Goal: Communication & Community: Answer question/provide support

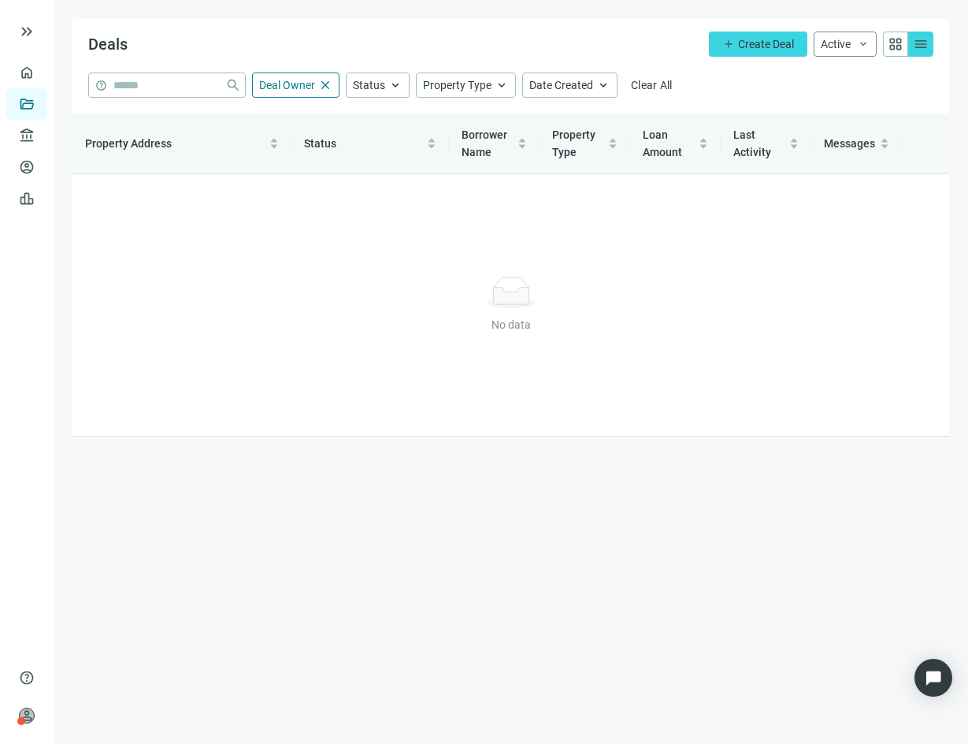
click at [837, 34] on button "Active keyboard_arrow_down" at bounding box center [845, 44] width 63 height 25
click at [852, 92] on span "Archive" at bounding box center [844, 100] width 45 height 17
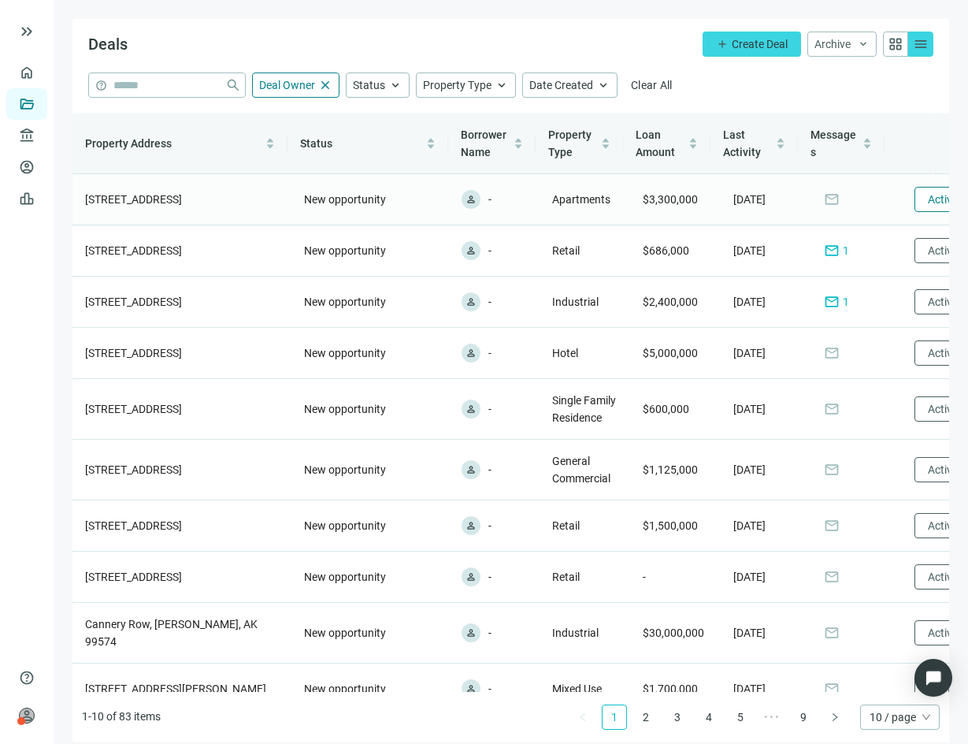
click at [914, 202] on button "Activate" at bounding box center [947, 199] width 67 height 25
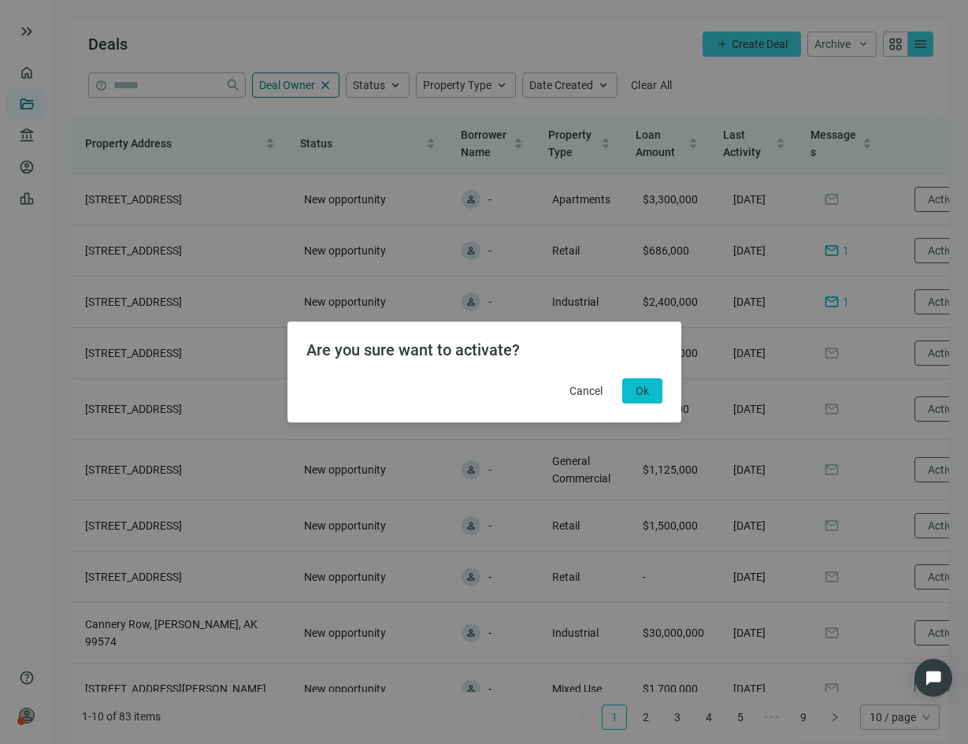
click at [654, 387] on button "Ok" at bounding box center [642, 390] width 40 height 25
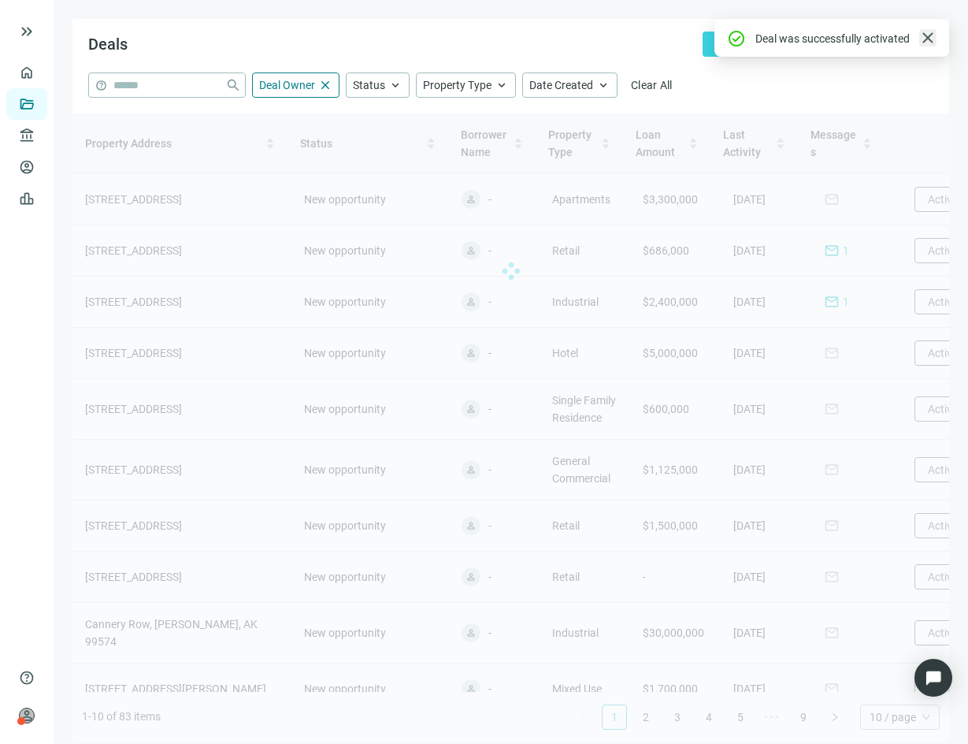
click at [931, 35] on span "close" at bounding box center [927, 37] width 19 height 19
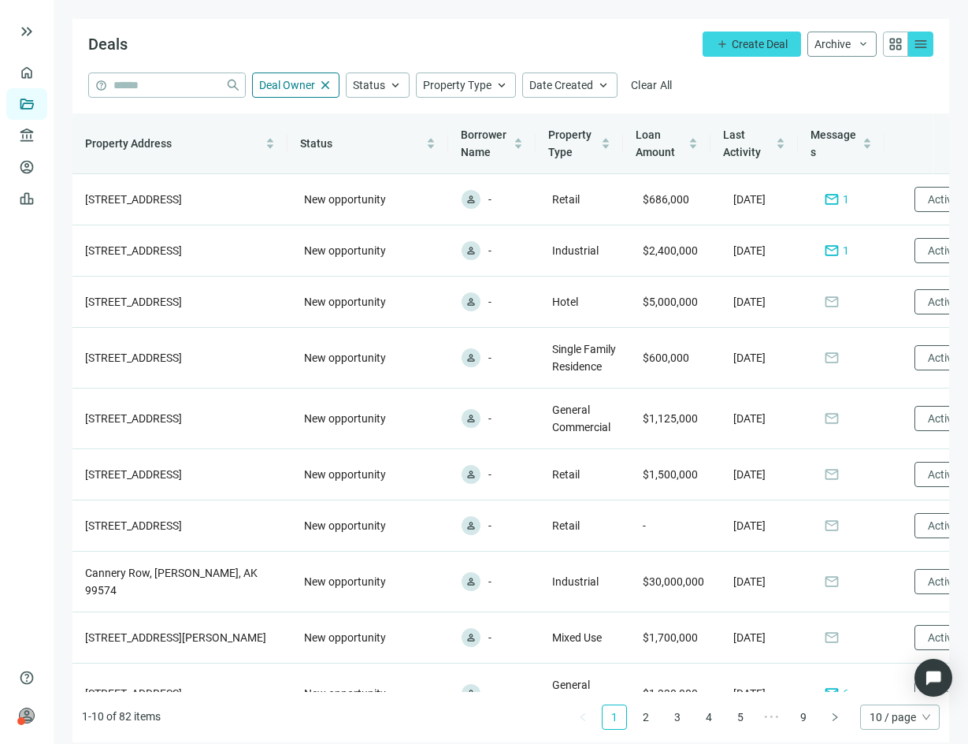
click at [823, 51] on button "Archive keyboard_arrow_down" at bounding box center [841, 44] width 69 height 25
click at [817, 77] on span "Active" at bounding box center [816, 75] width 30 height 13
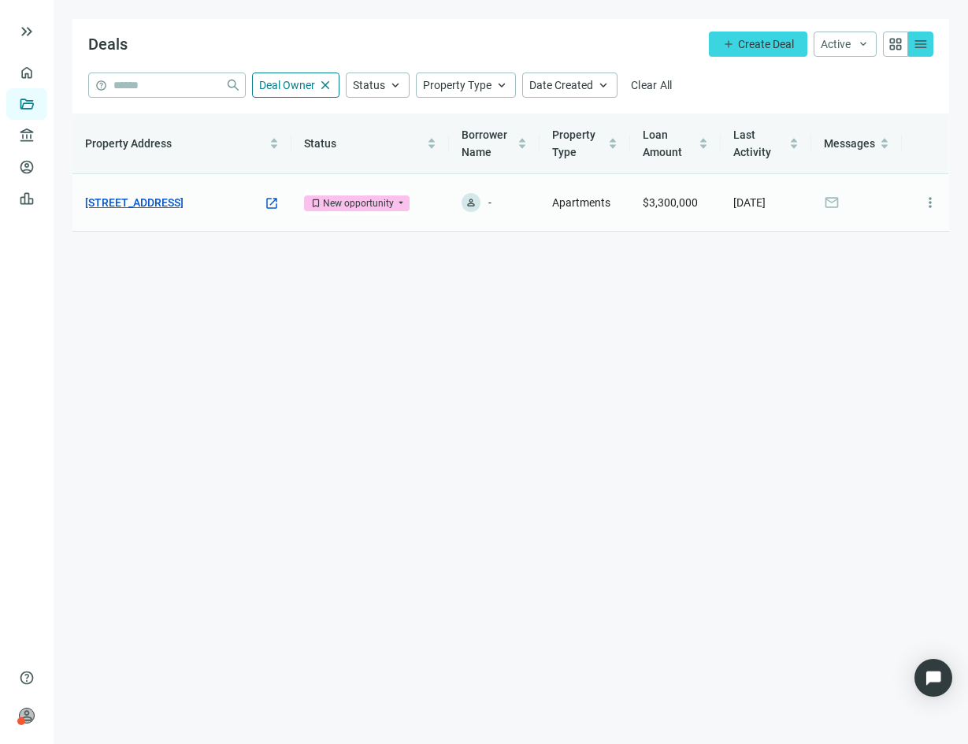
click at [172, 194] on link "[STREET_ADDRESS]" at bounding box center [134, 202] width 98 height 17
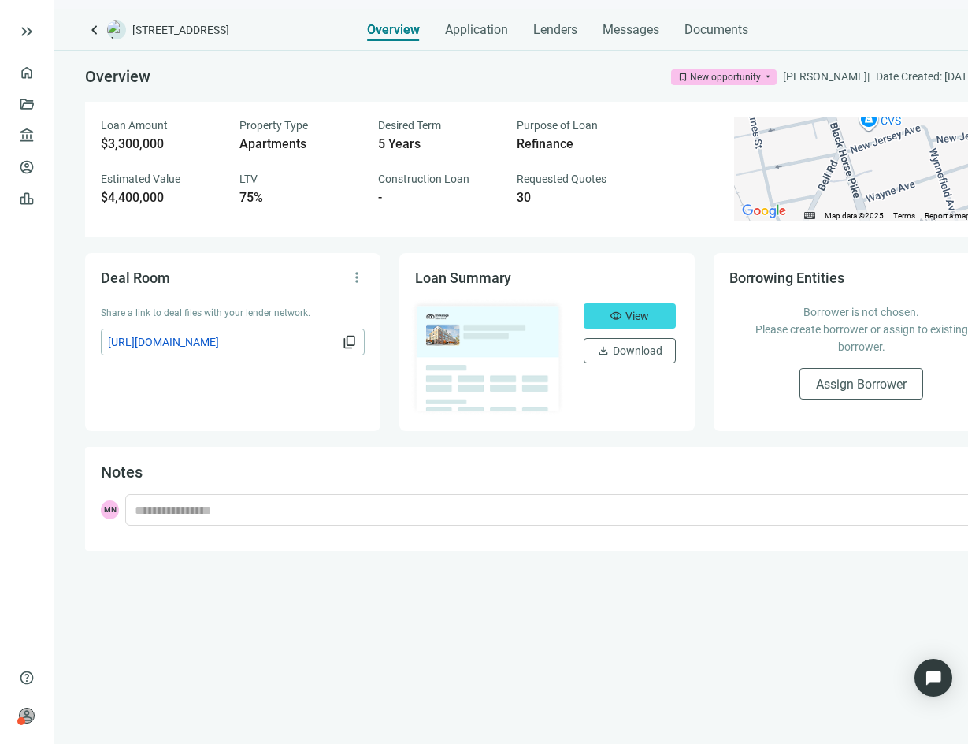
click at [599, 26] on div "Overview Application Lenders Messages Documents" at bounding box center [557, 25] width 381 height 32
click at [614, 26] on span "Messages" at bounding box center [631, 29] width 57 height 15
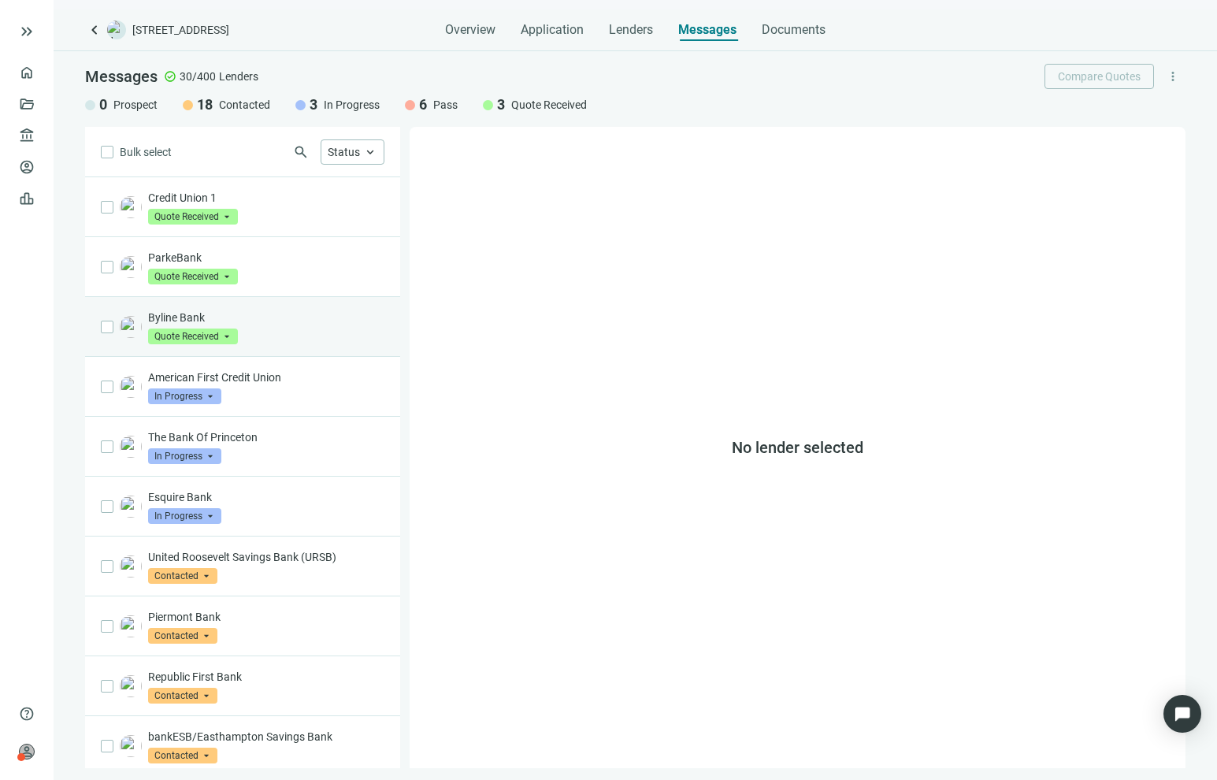
click at [259, 307] on div "Byline Bank Quote Received arrow_drop_down" at bounding box center [242, 327] width 315 height 60
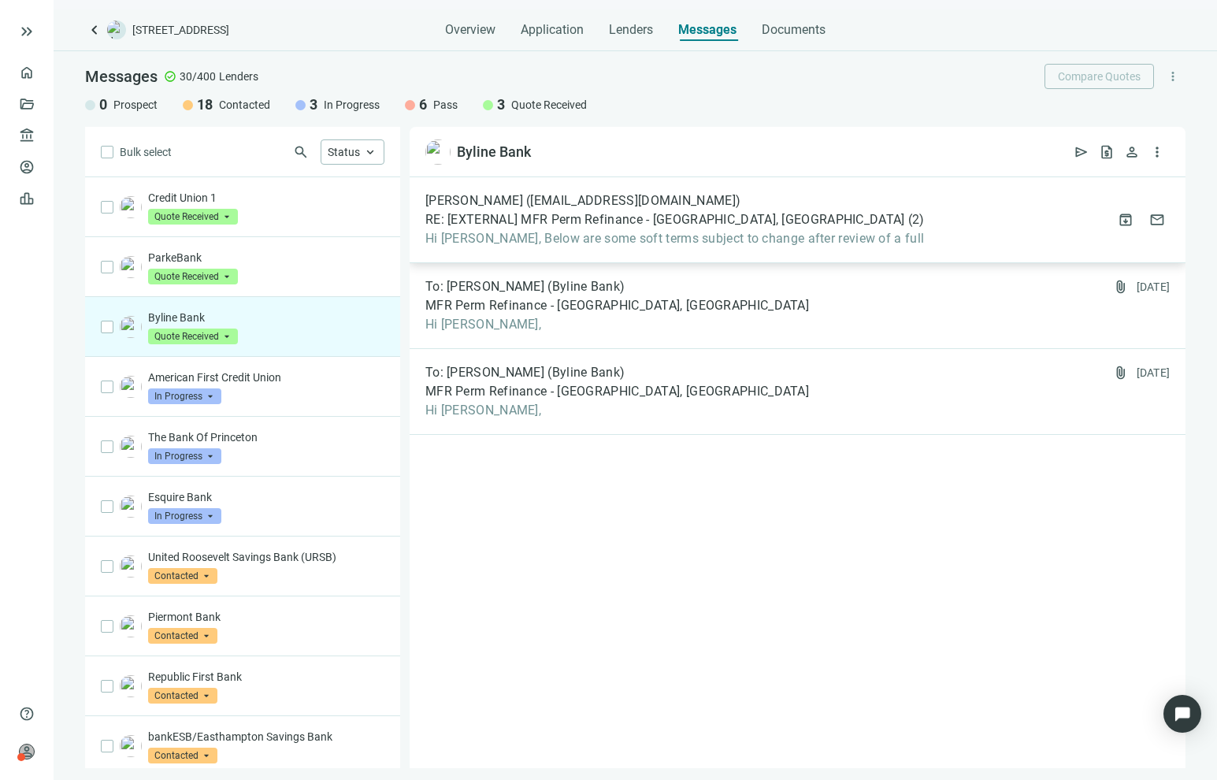
click at [535, 231] on span "Hi [PERSON_NAME], Below are some soft terms subject to change after review of a…" at bounding box center [674, 239] width 499 height 16
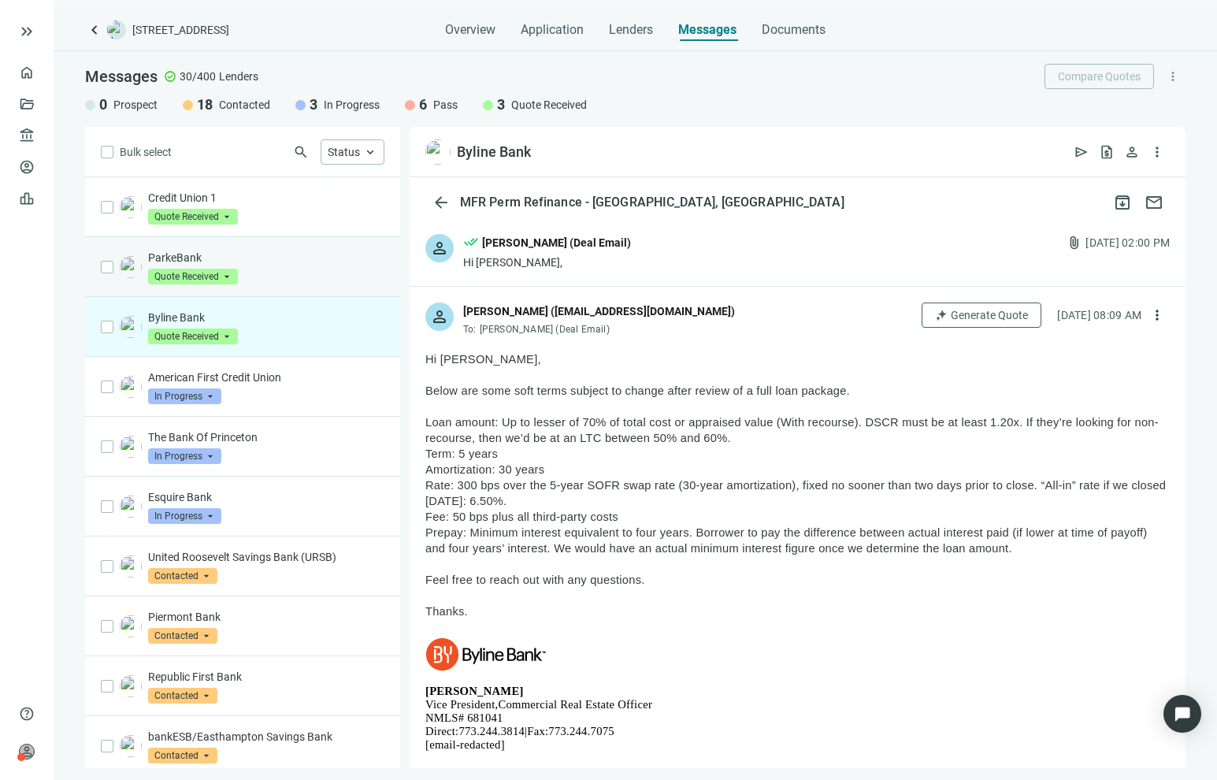
click at [300, 282] on div "ParkeBank Quote Received arrow_drop_down" at bounding box center [266, 267] width 236 height 35
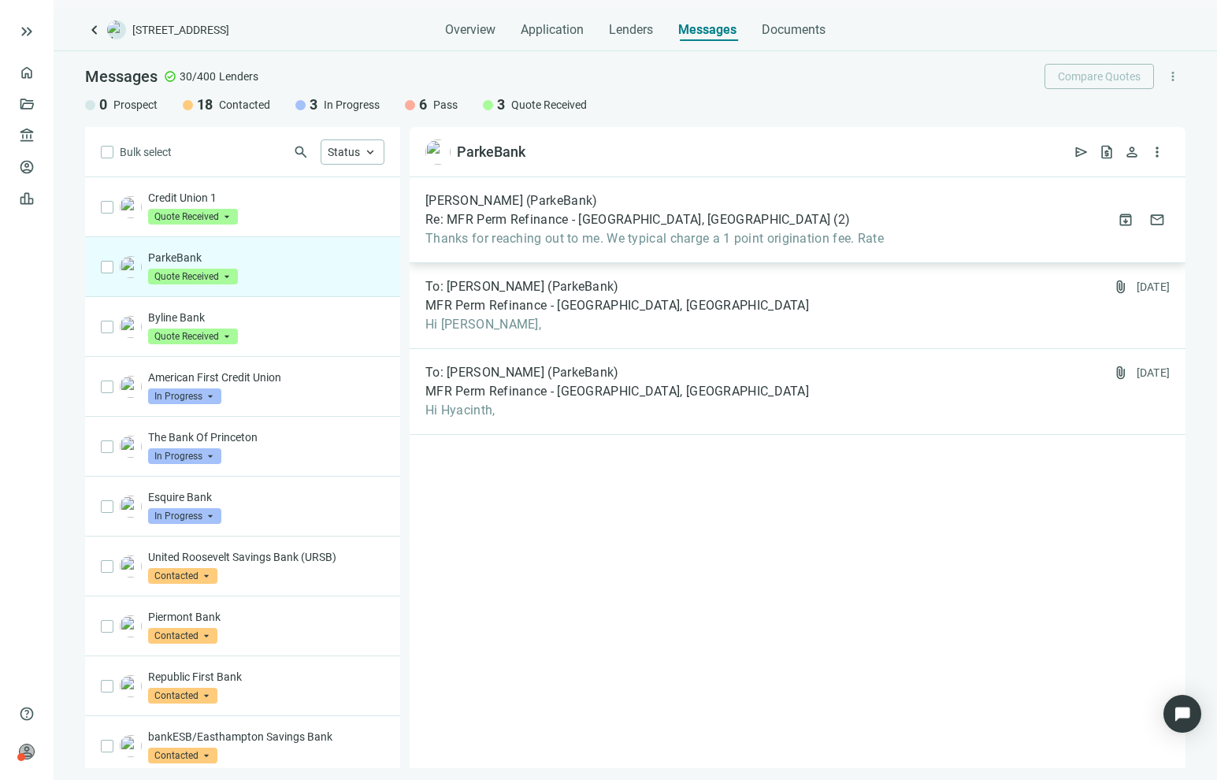
click at [592, 235] on span "Thanks for reaching out to me. We typical charge a 1 point origination fee. Rate" at bounding box center [654, 239] width 458 height 16
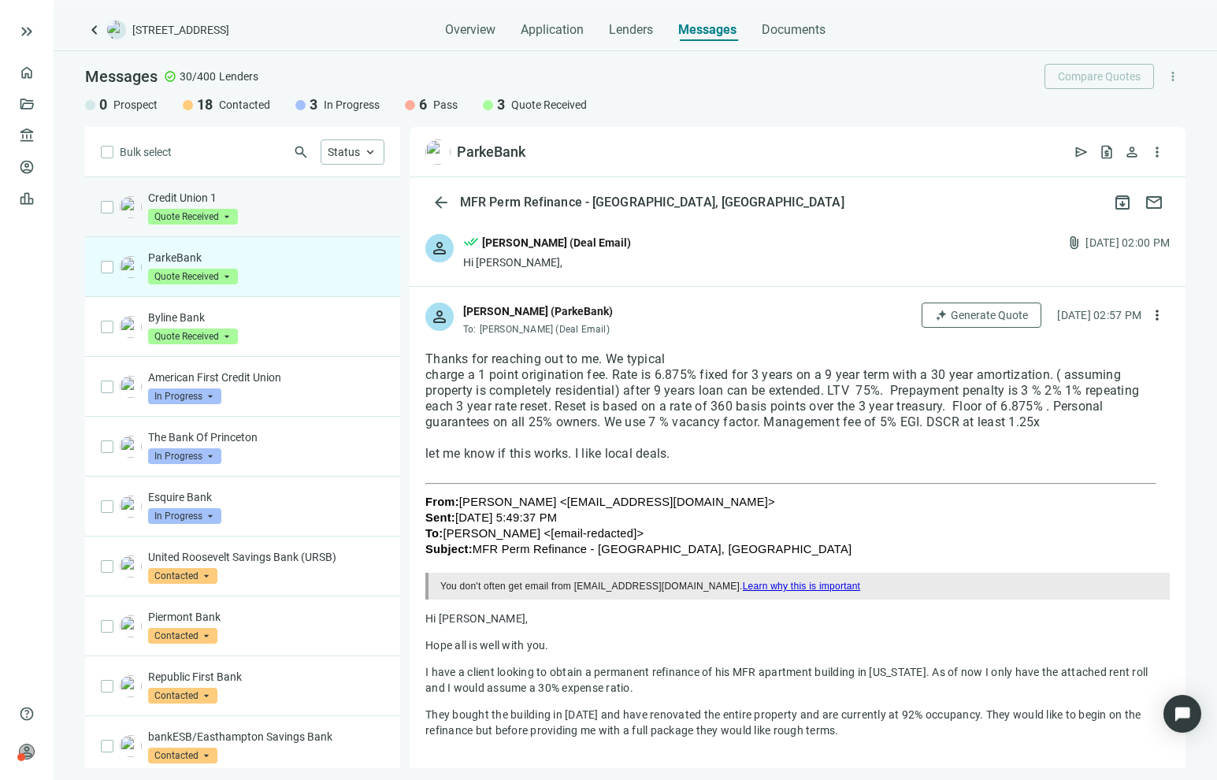
click at [294, 211] on div "Credit Union 1 Quote Received arrow_drop_down" at bounding box center [266, 207] width 236 height 35
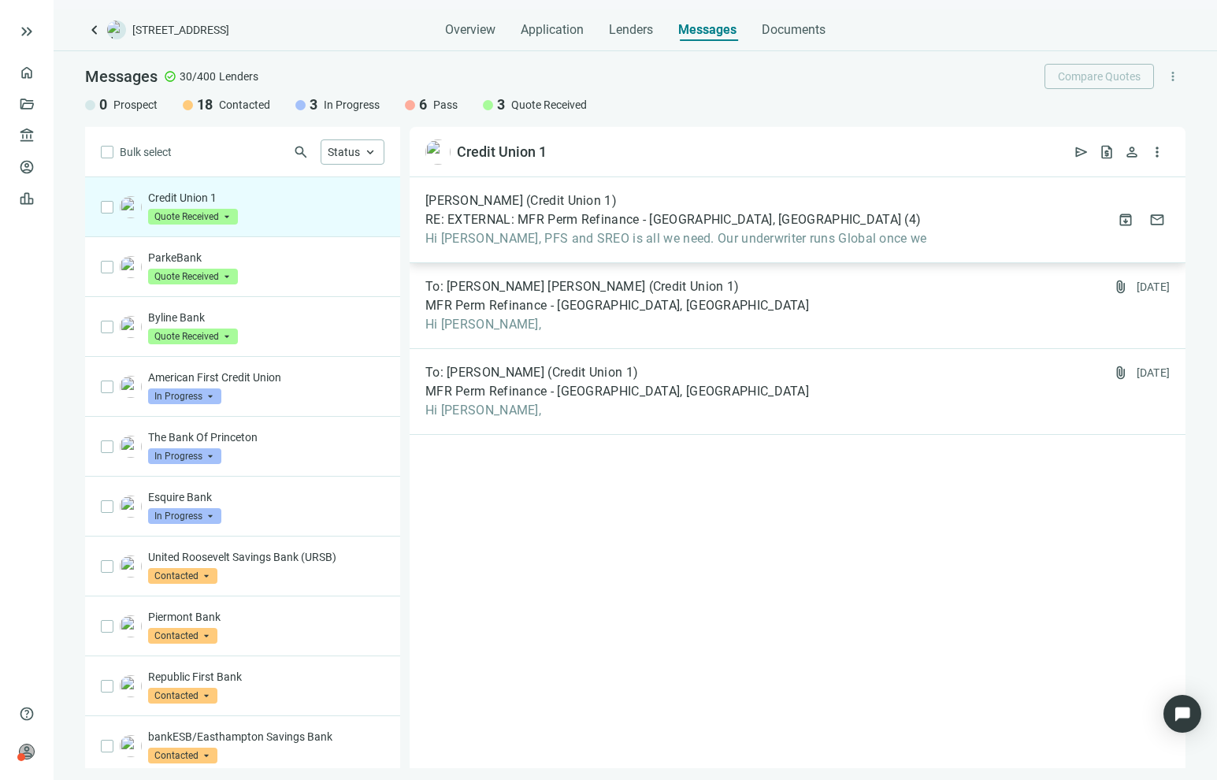
click at [626, 239] on span "Hi [PERSON_NAME], PFS and SREO is all we need. Our underwriter runs Global once…" at bounding box center [676, 239] width 502 height 16
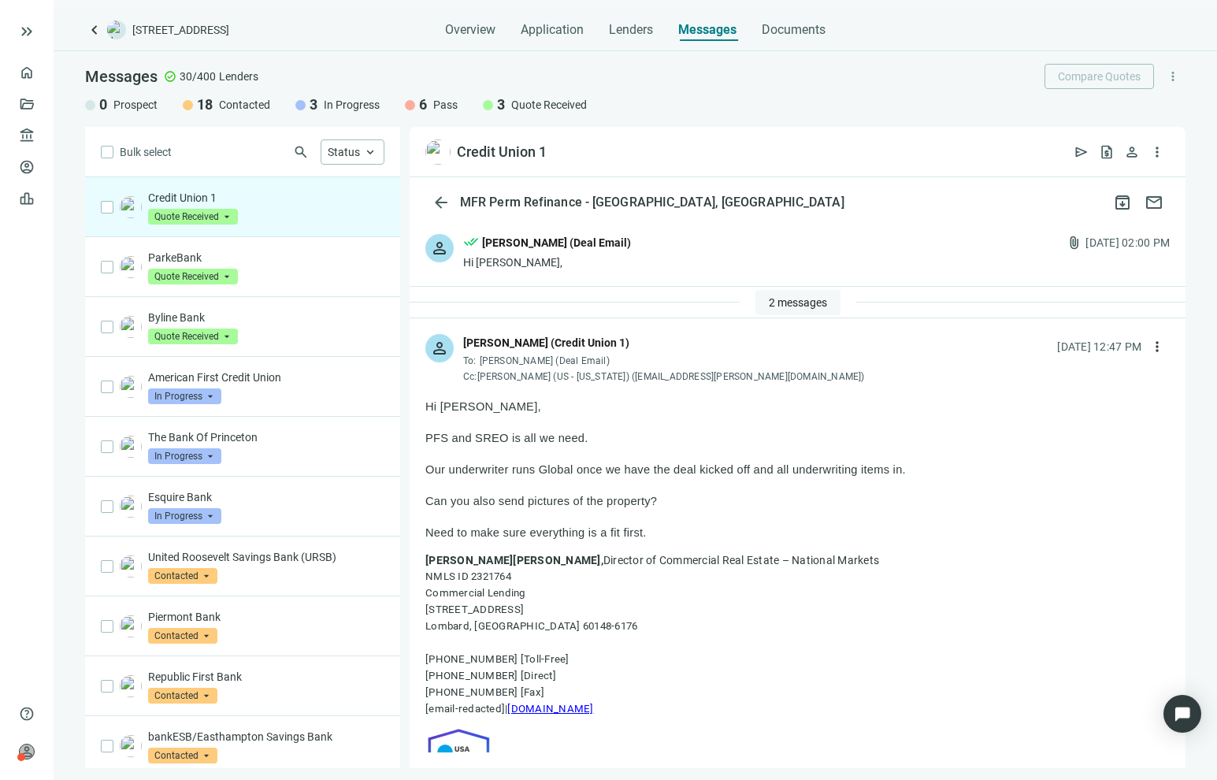
click at [780, 309] on button "2 messages" at bounding box center [797, 302] width 85 height 25
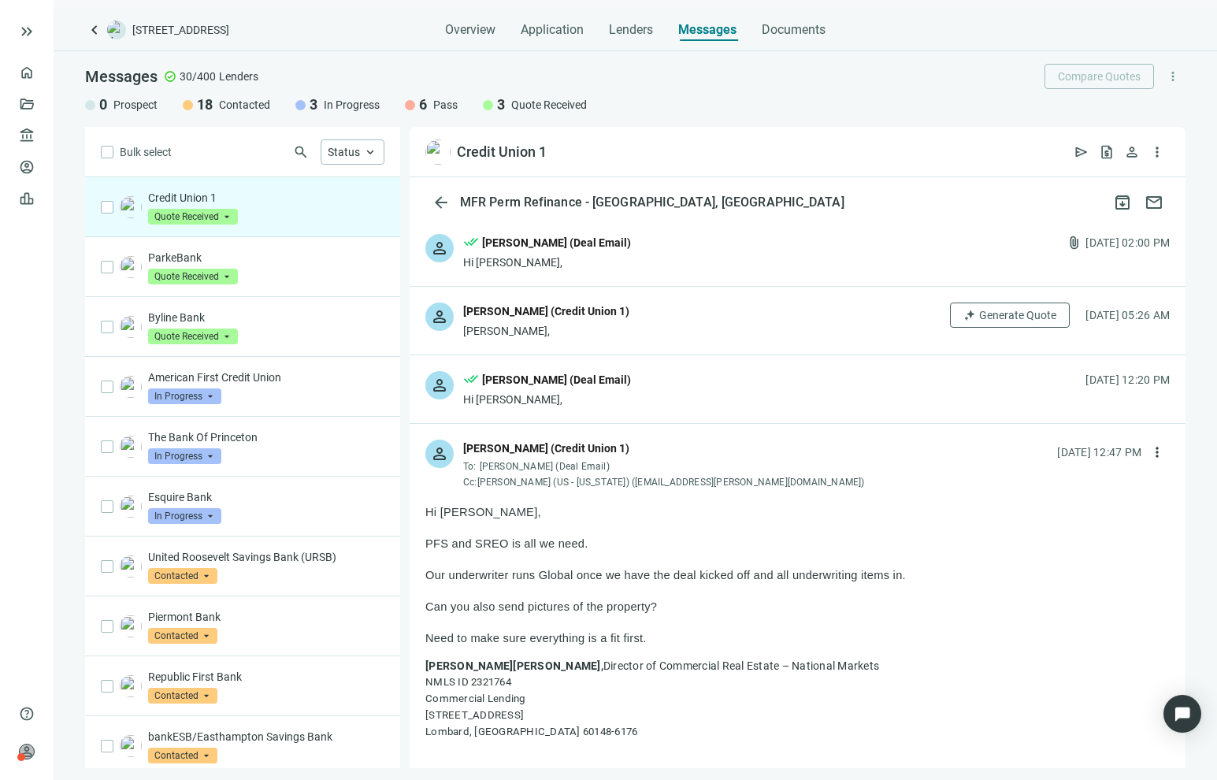
click at [677, 316] on div "person [PERSON_NAME] (Credit Union 1) [PERSON_NAME], Generate Quote [DATE] 05:2…" at bounding box center [798, 321] width 776 height 68
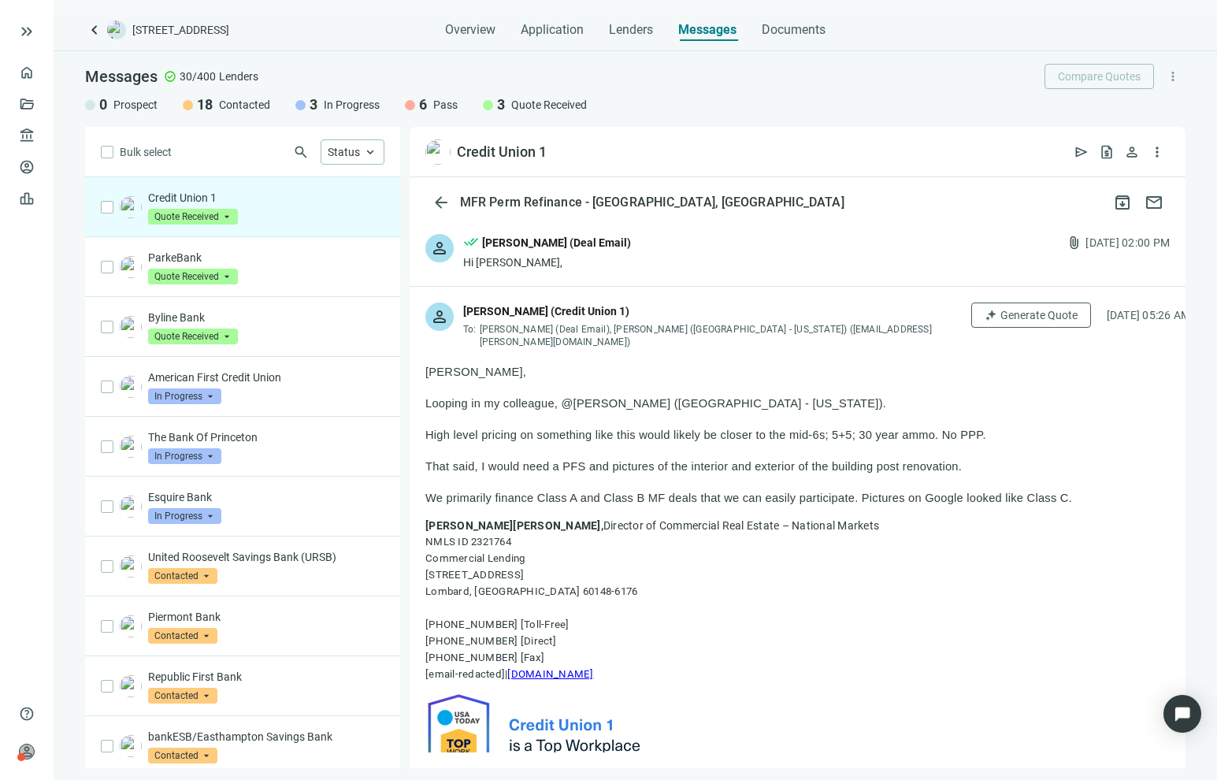
click at [781, 311] on div "[PERSON_NAME] (Credit Union 1)" at bounding box center [713, 312] width 500 height 20
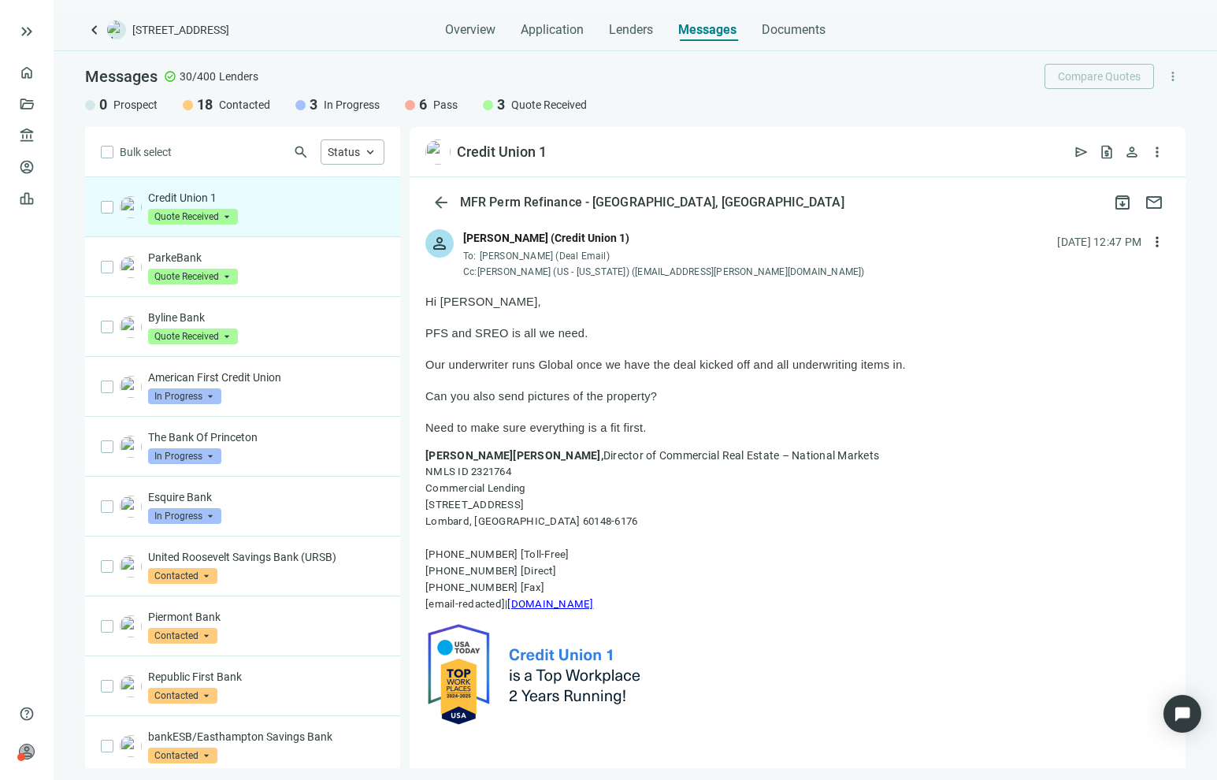
scroll to position [158, 0]
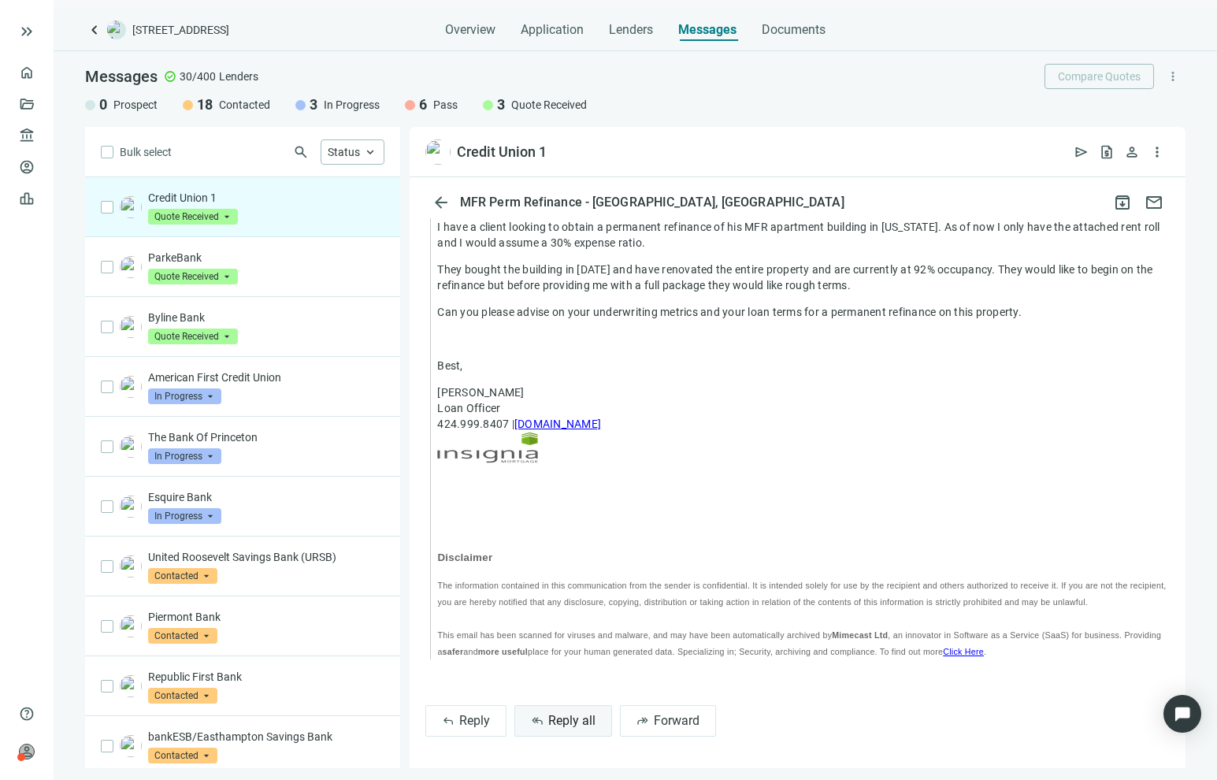
click at [569, 717] on span "Reply all" at bounding box center [571, 720] width 47 height 15
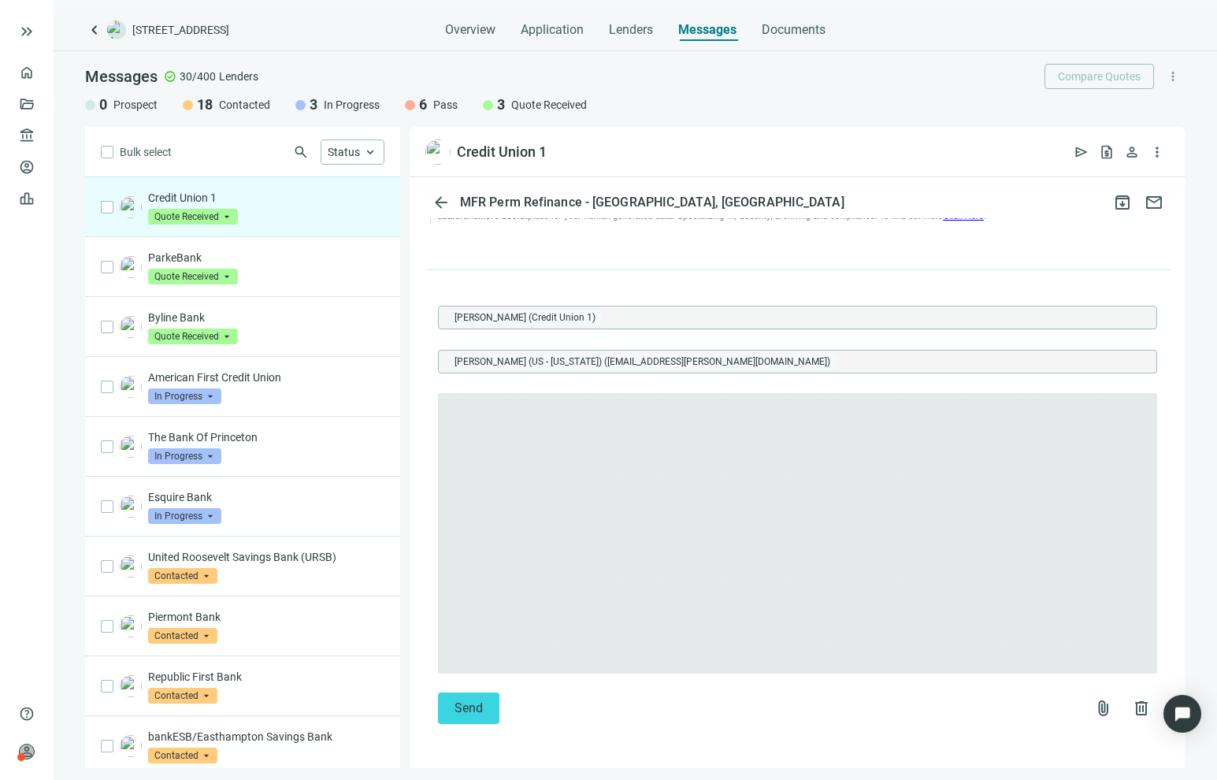
scroll to position [2499, 0]
type textarea "**********"
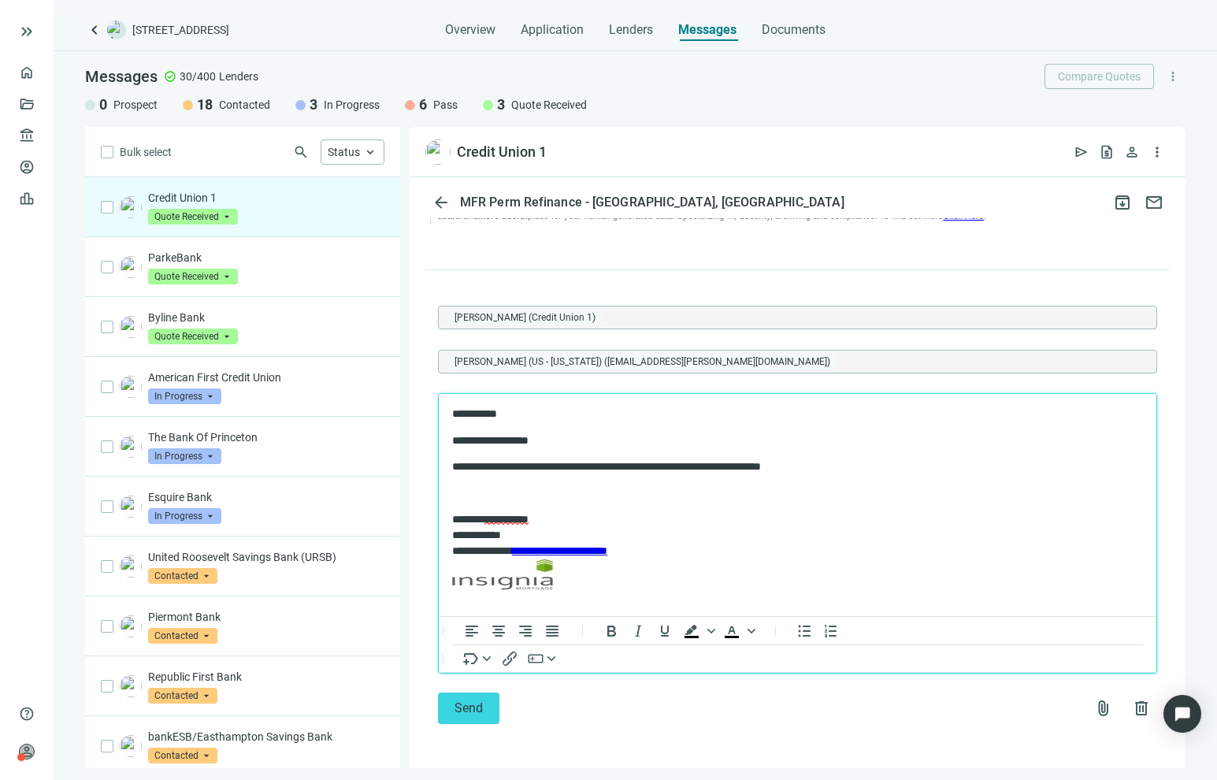
click at [853, 468] on p "**********" at bounding box center [789, 466] width 675 height 16
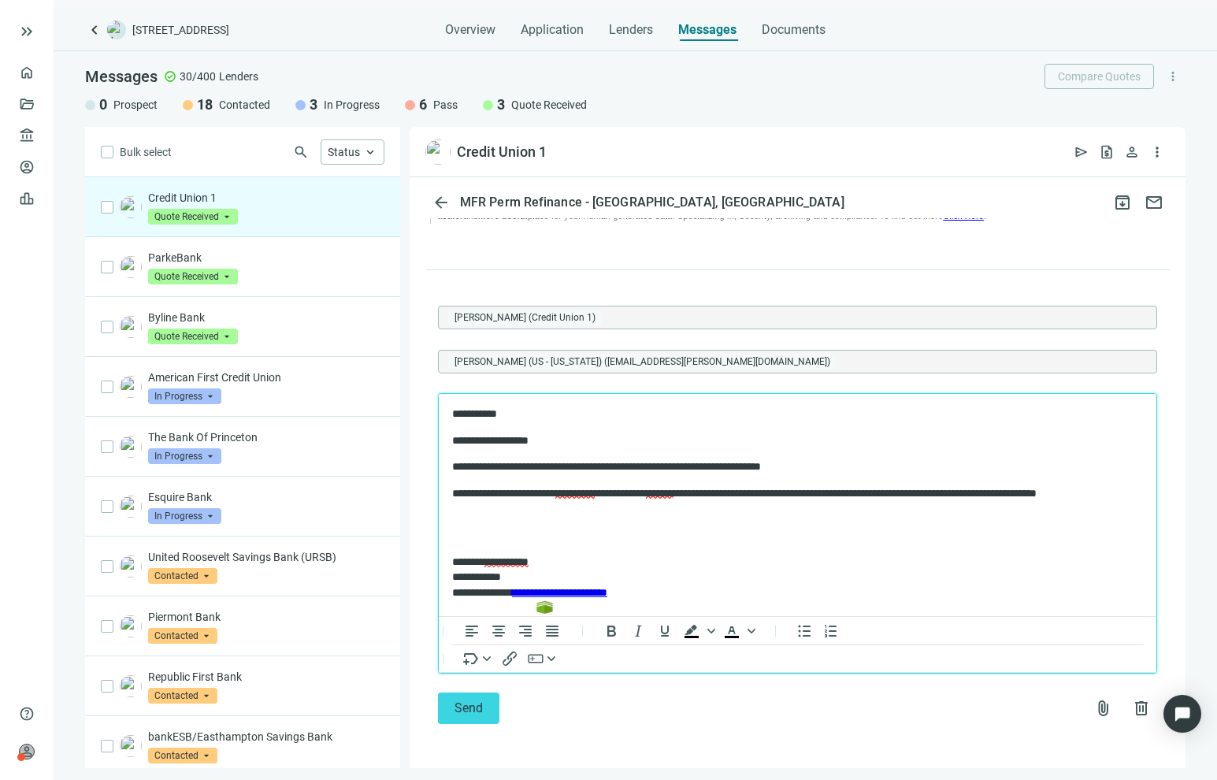
click at [673, 489] on span "*******" at bounding box center [660, 492] width 28 height 11
click at [755, 534] on div "should" at bounding box center [776, 538] width 67 height 19
click at [650, 527] on p "Rich Text Area. Press ALT-0 for help." at bounding box center [797, 535] width 691 height 16
click at [471, 710] on span "Send" at bounding box center [468, 707] width 28 height 15
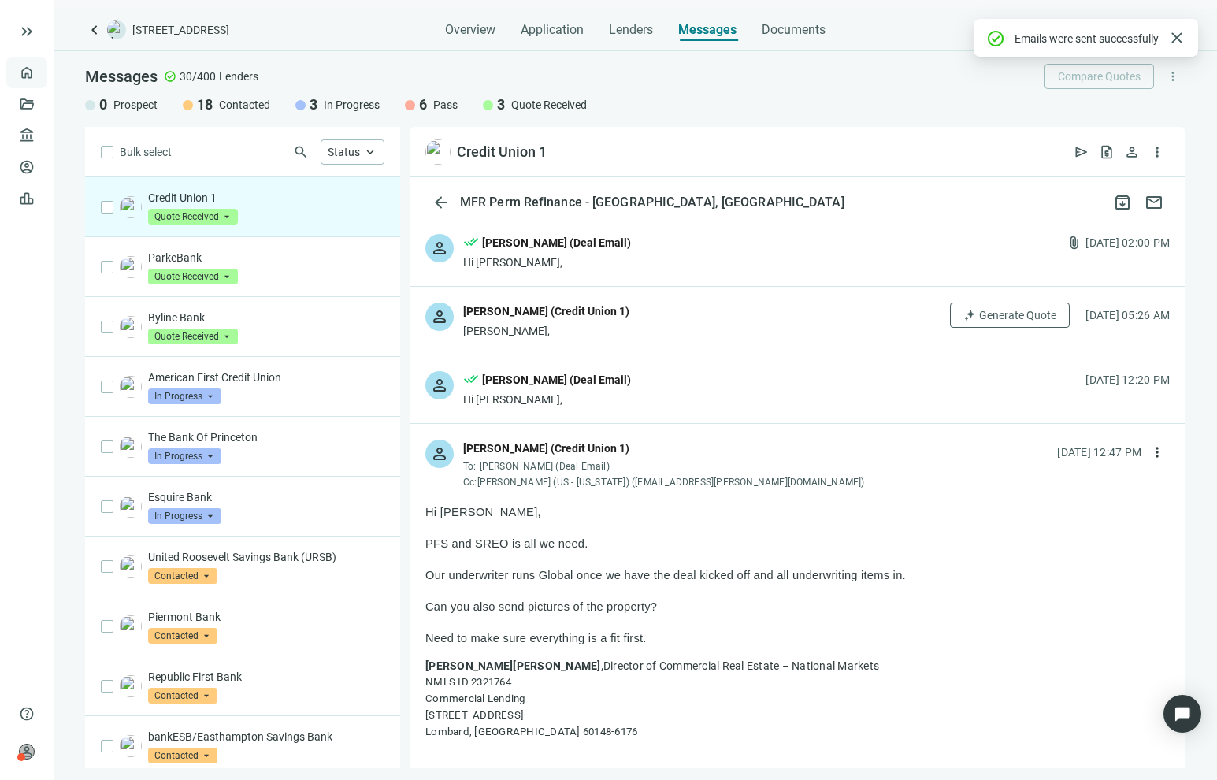
click at [39, 66] on link "Overview" at bounding box center [62, 72] width 46 height 13
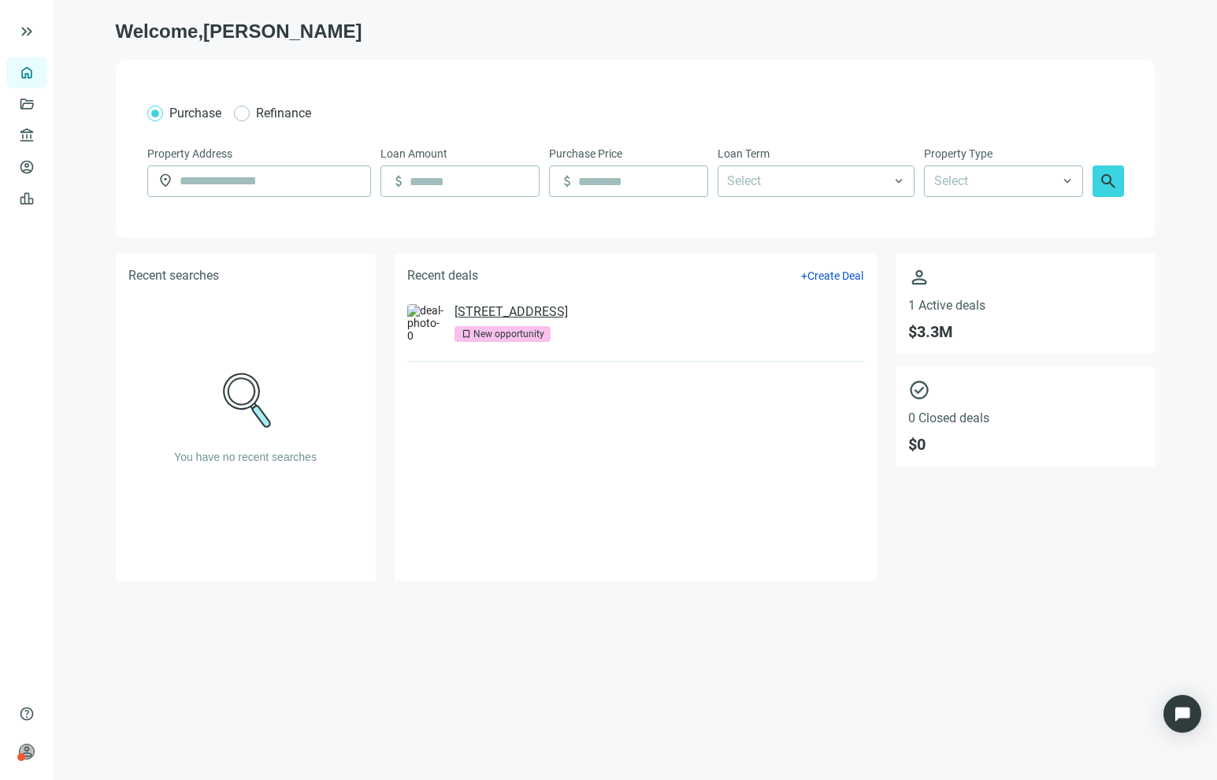
click at [568, 317] on link "[STREET_ADDRESS]" at bounding box center [510, 312] width 113 height 16
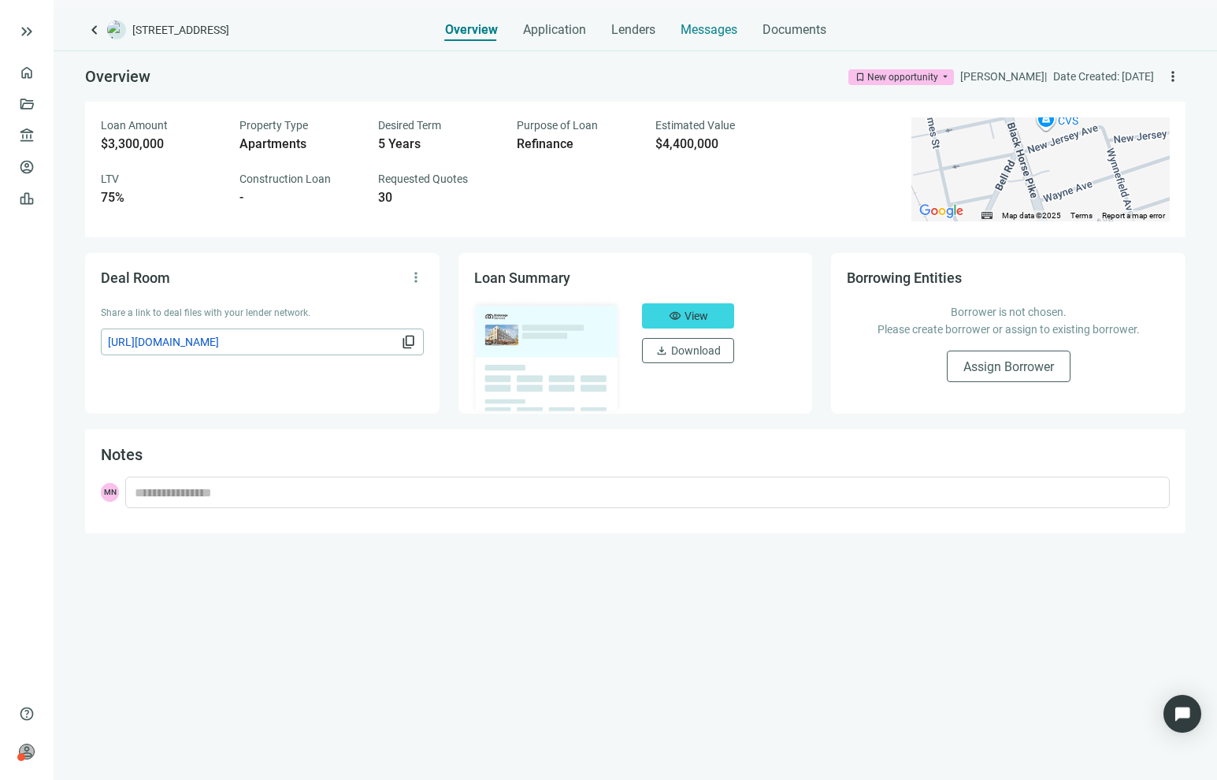
click at [709, 32] on span "Messages" at bounding box center [709, 29] width 57 height 15
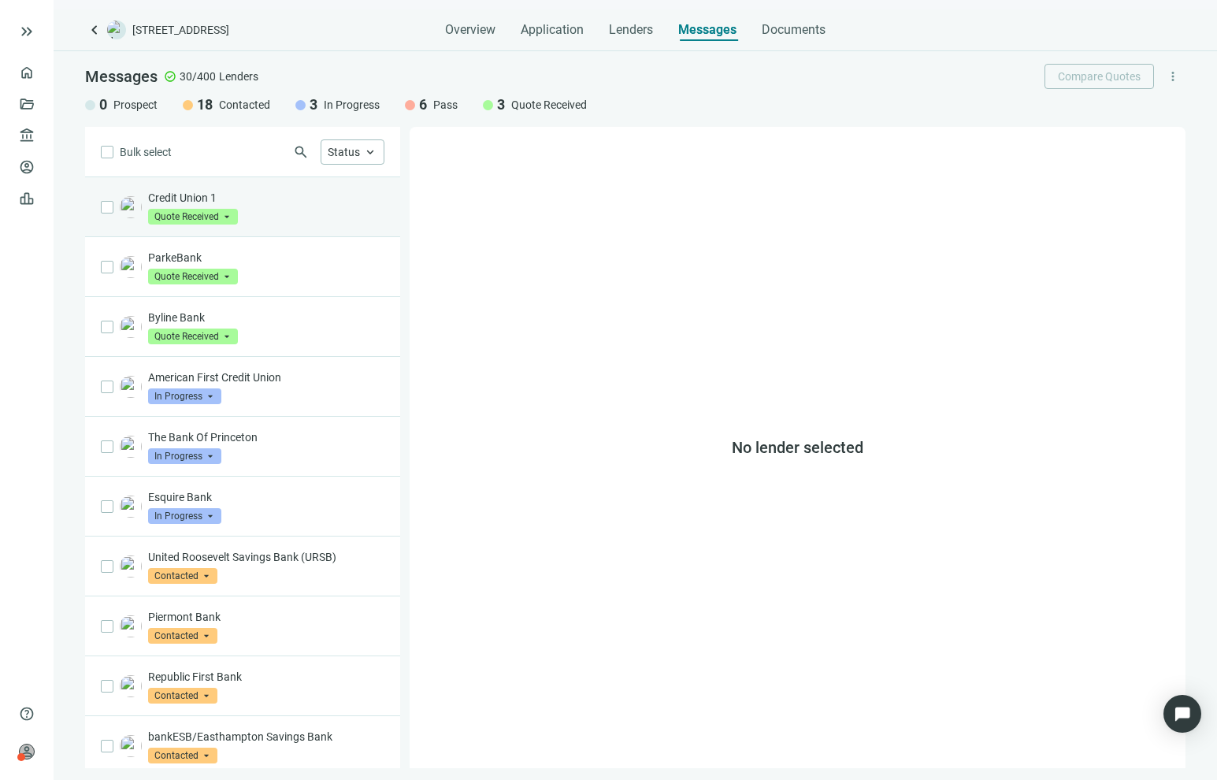
click at [259, 201] on p "Credit Union 1" at bounding box center [266, 198] width 236 height 16
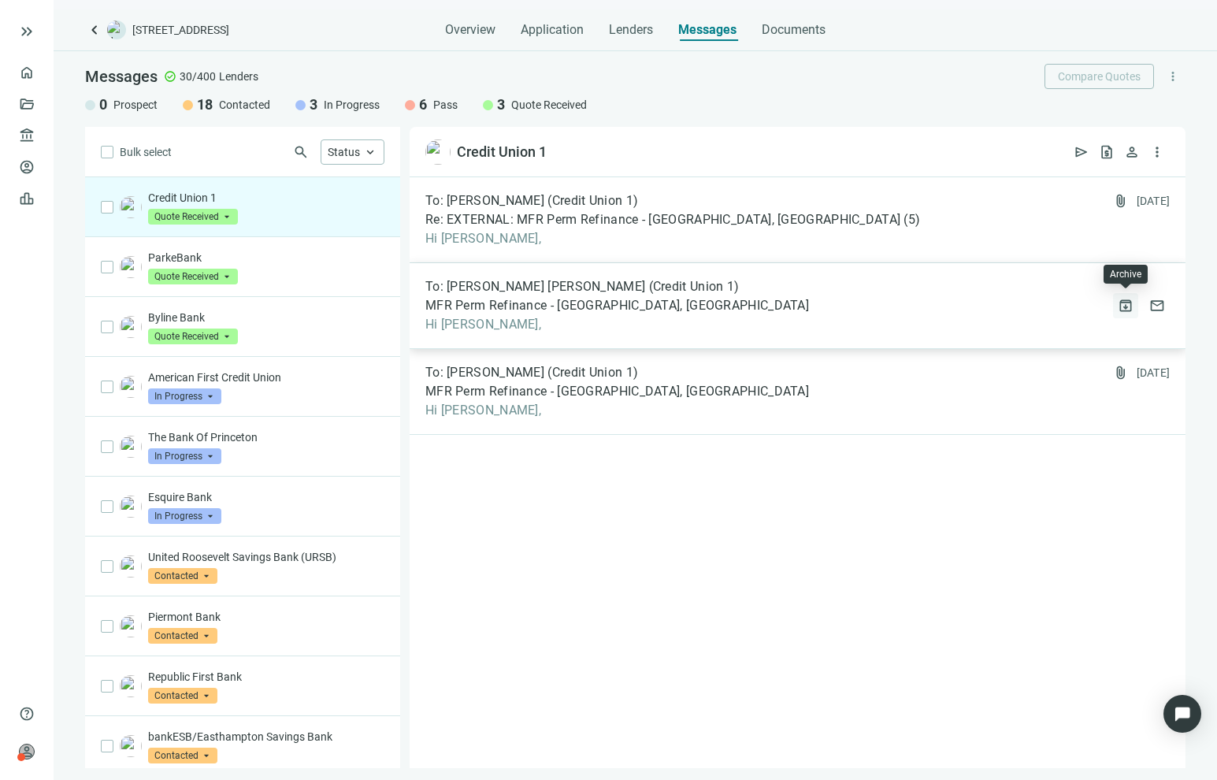
click at [967, 302] on span "archive" at bounding box center [1126, 306] width 16 height 16
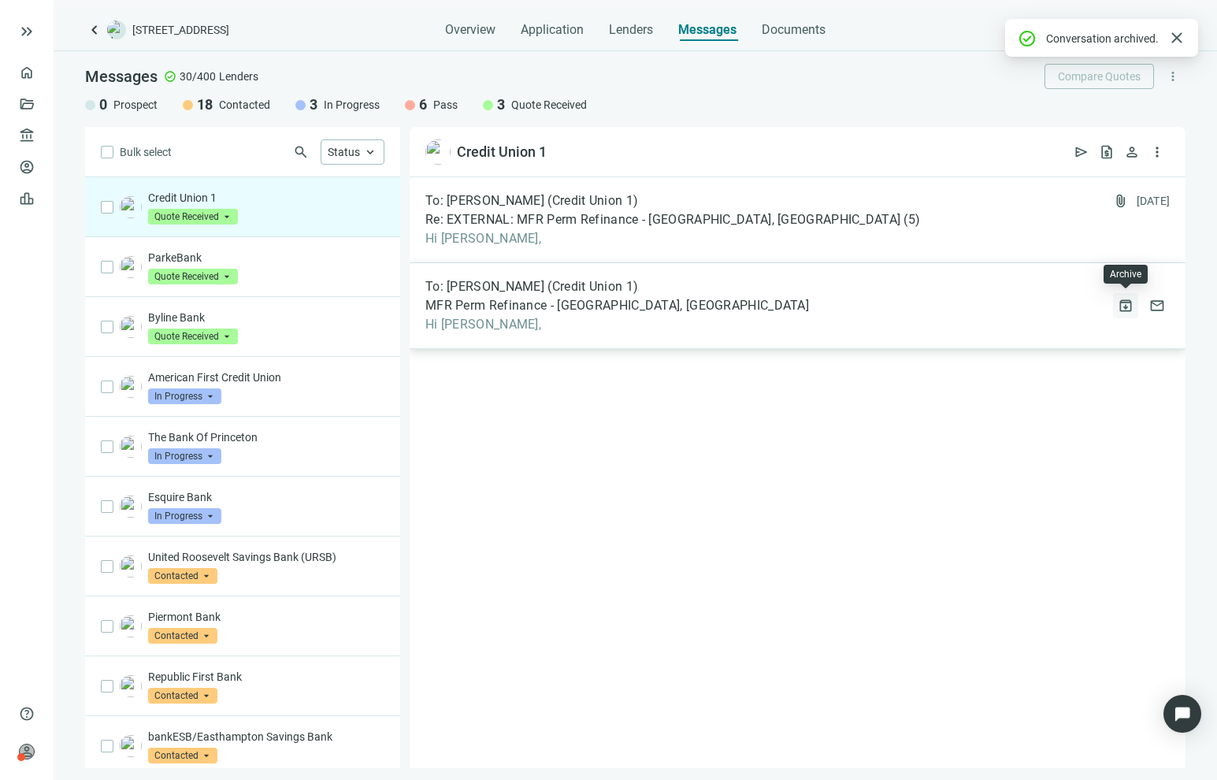
click at [967, 303] on span "archive" at bounding box center [1126, 306] width 16 height 16
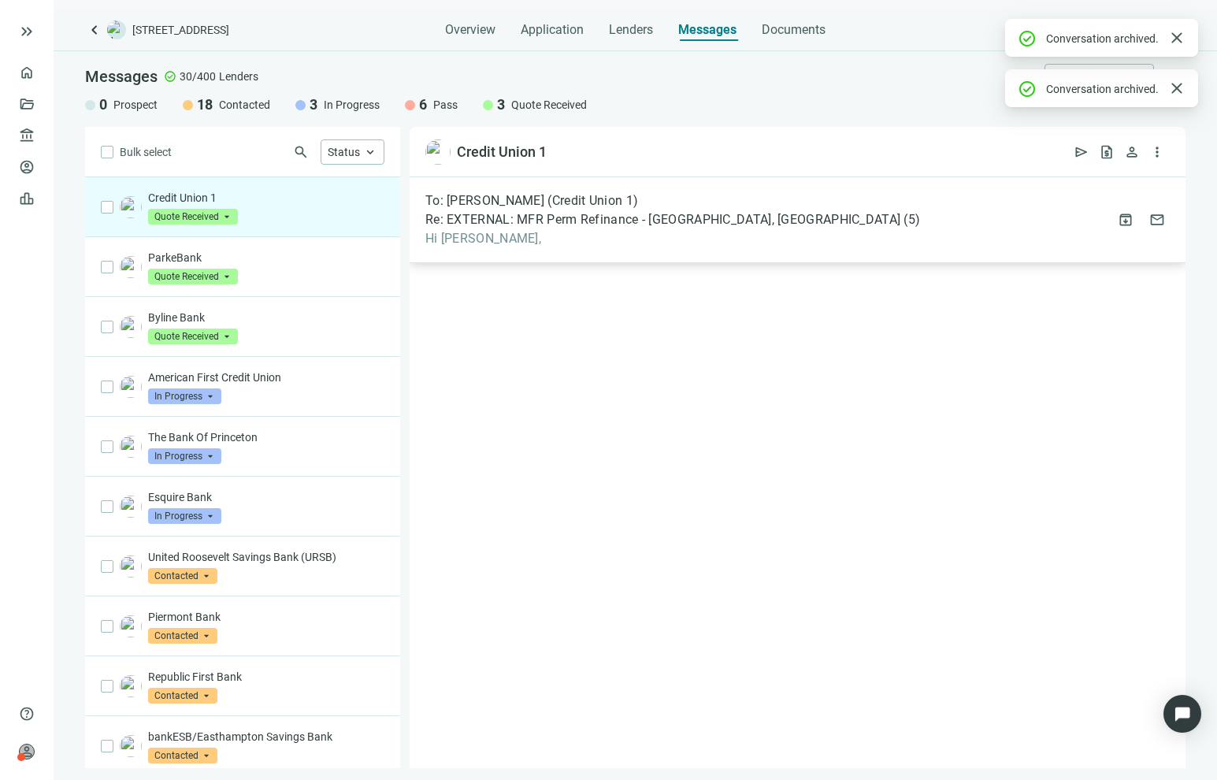
click at [718, 222] on span "Re: EXTERNAL: MFR Perm Refinance - [GEOGRAPHIC_DATA], [GEOGRAPHIC_DATA]" at bounding box center [662, 220] width 475 height 16
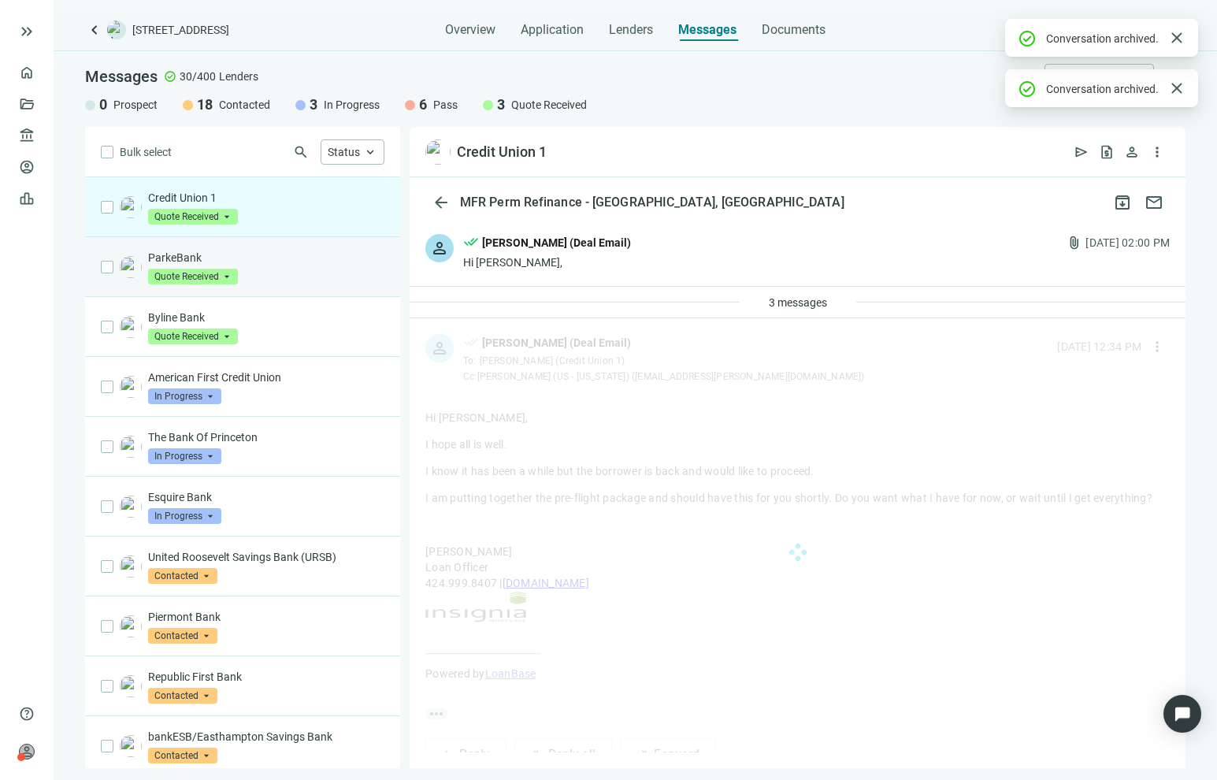
click at [229, 273] on span "Quote Received" at bounding box center [193, 277] width 90 height 16
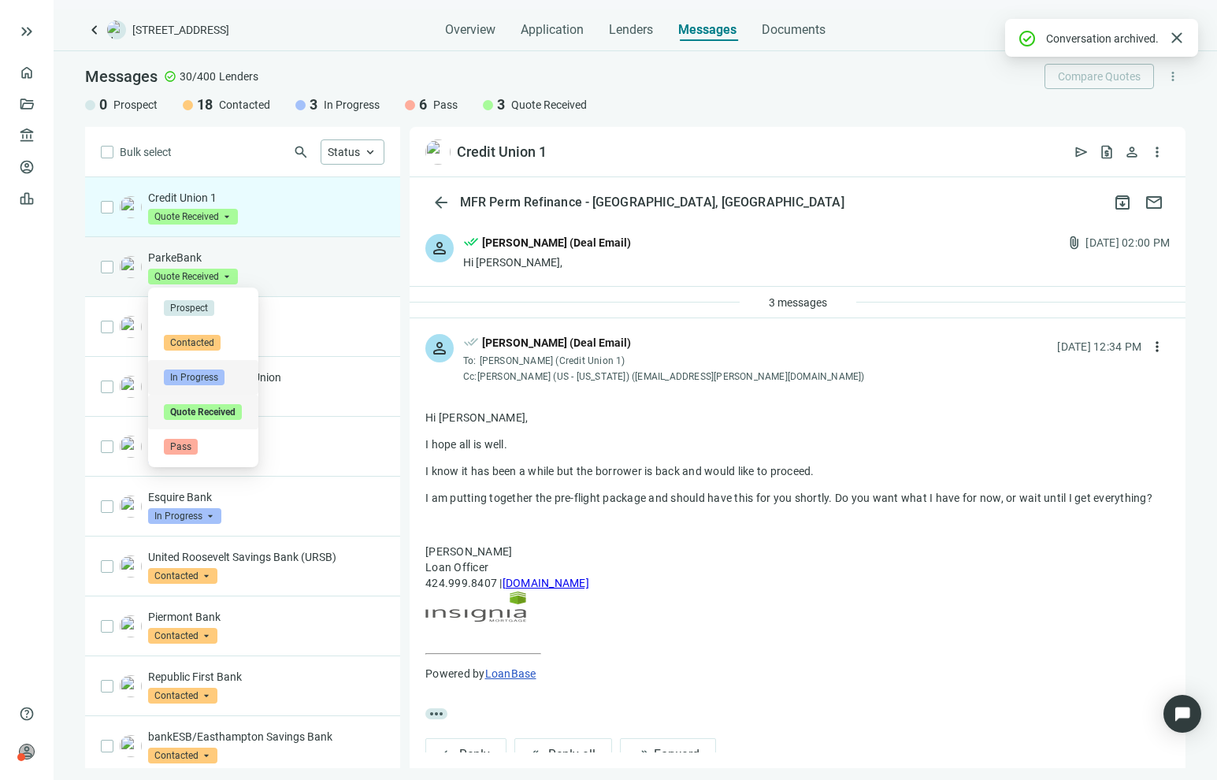
click at [211, 381] on span "In Progress" at bounding box center [194, 377] width 61 height 16
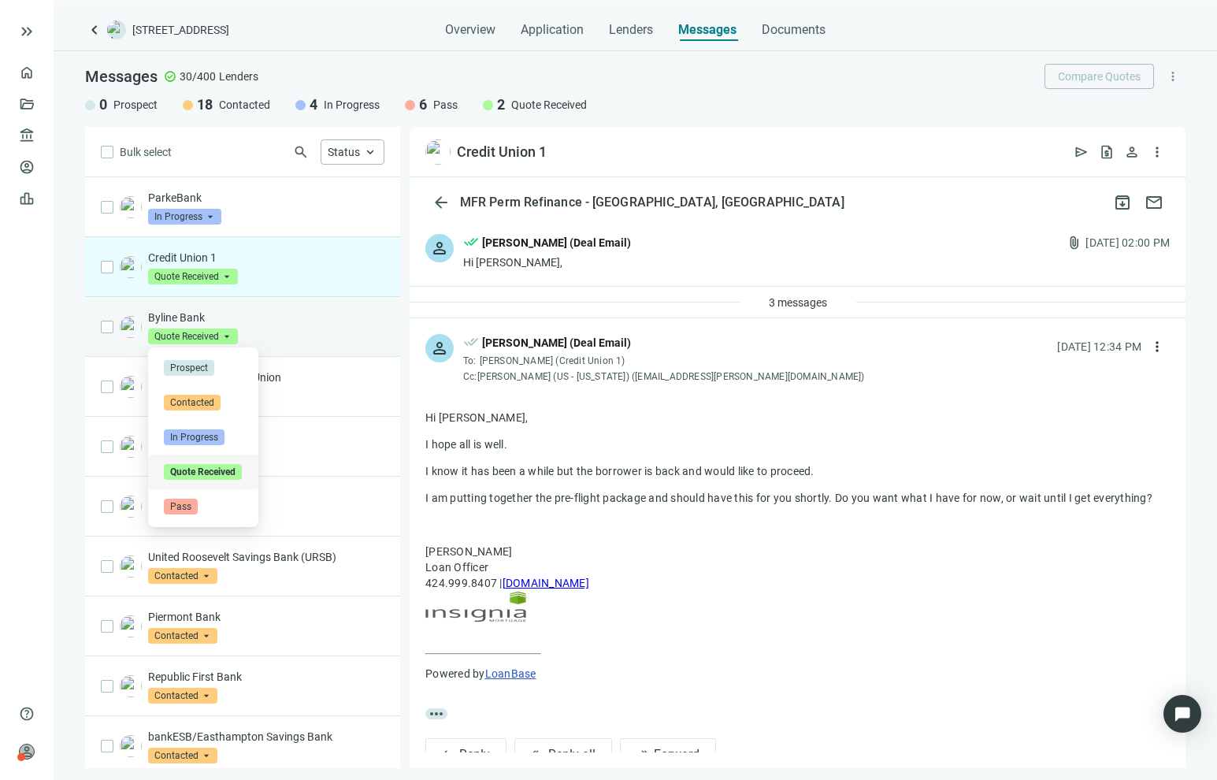
click at [189, 332] on span "Quote Received" at bounding box center [193, 336] width 90 height 16
click at [206, 429] on span "In Progress" at bounding box center [194, 437] width 61 height 16
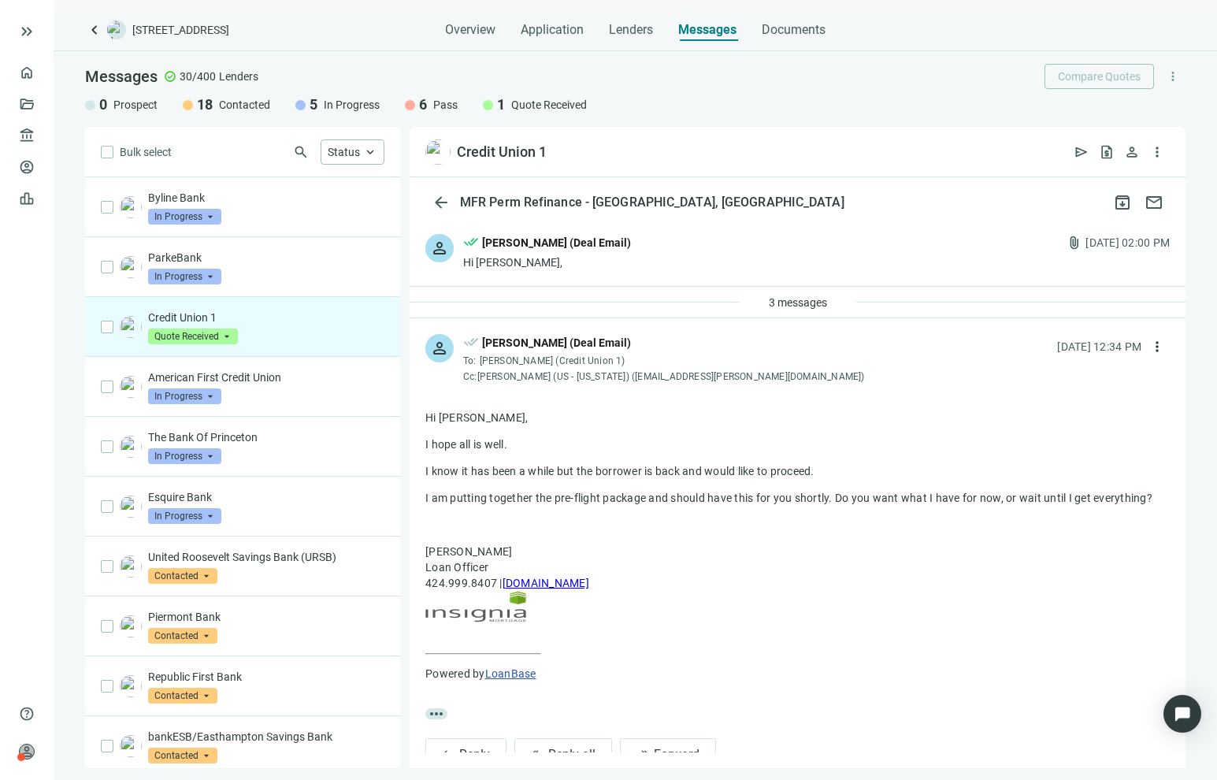
click at [284, 335] on div "Credit Union 1 Quote Received arrow_drop_down" at bounding box center [266, 327] width 236 height 35
